Goal: Task Accomplishment & Management: Manage account settings

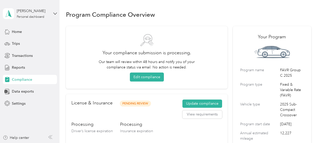
scroll to position [6, 0]
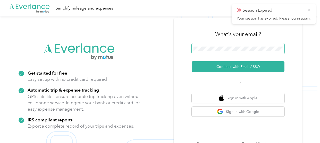
click at [237, 45] on span at bounding box center [238, 48] width 93 height 11
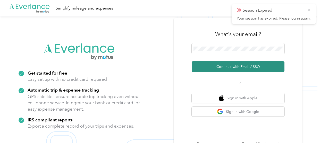
click at [227, 67] on button "Continue with Email / SSO" at bounding box center [238, 66] width 93 height 11
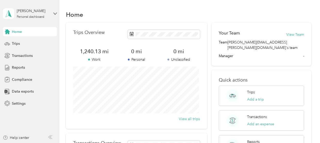
click at [210, 13] on div "Home" at bounding box center [188, 14] width 245 height 11
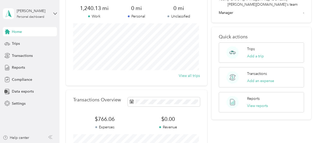
scroll to position [42, 0]
